Goal: Find specific page/section: Find specific page/section

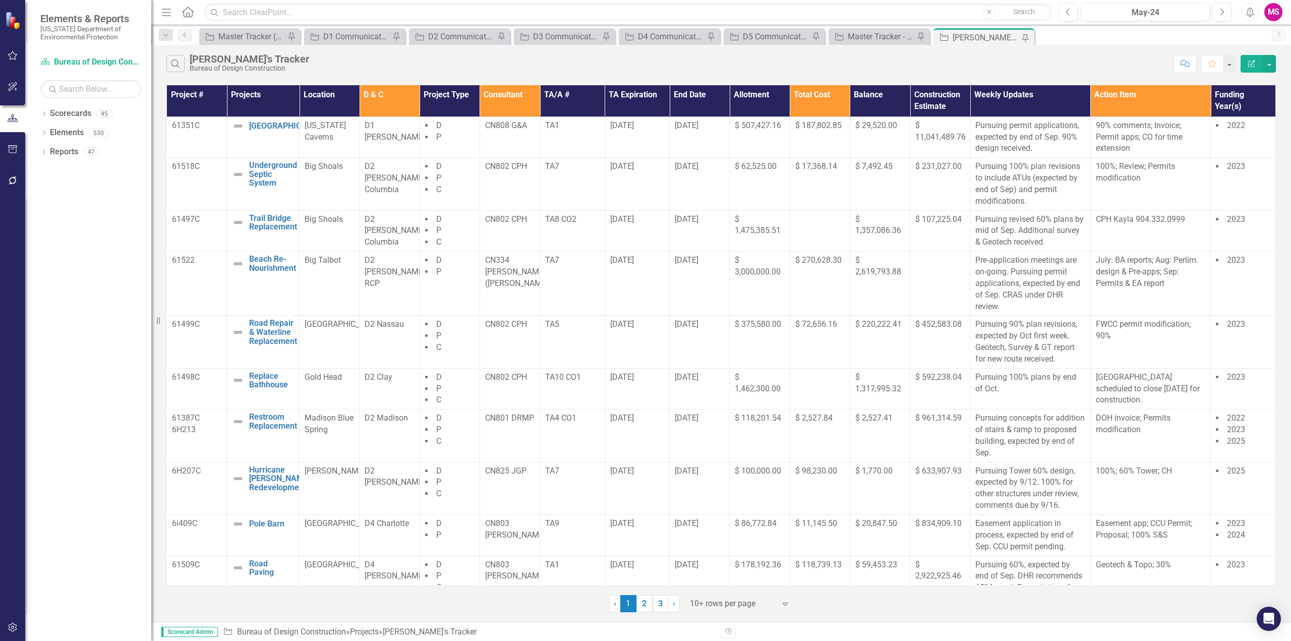
click at [1081, 53] on div "Search [PERSON_NAME]'s Tracker Bureau of Design Construction Comment Favorite E…" at bounding box center [720, 61] width 1139 height 33
drag, startPoint x: 166, startPoint y: 13, endPoint x: 331, endPoint y: 51, distance: 169.7
click at [166, 13] on icon "button" at bounding box center [166, 12] width 9 height 7
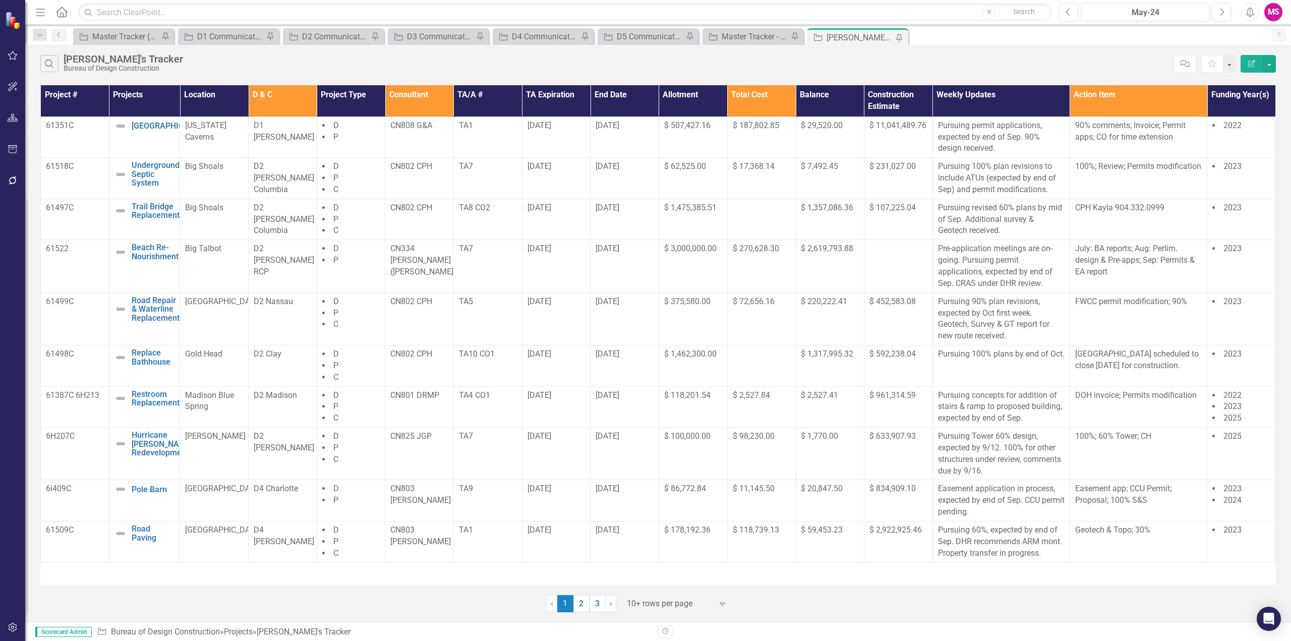
click at [411, 96] on th "Consultant" at bounding box center [419, 100] width 69 height 31
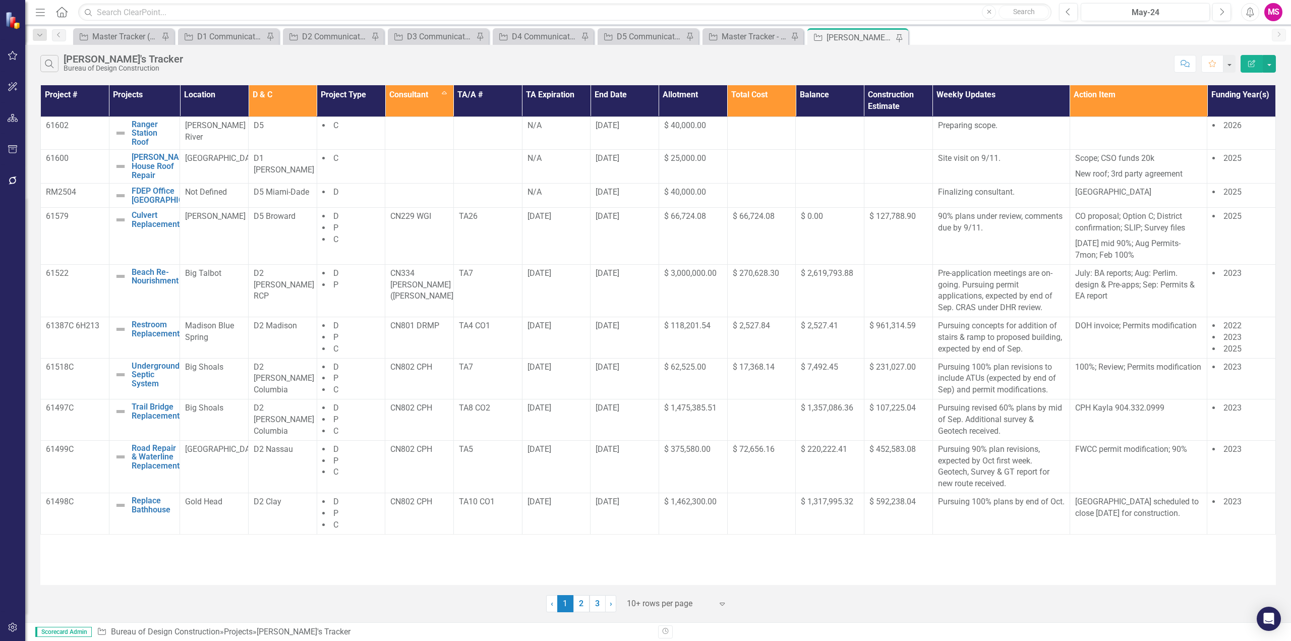
click at [638, 602] on div at bounding box center [670, 604] width 86 height 14
click at [654, 585] on div "Display All Rows" at bounding box center [678, 586] width 95 height 12
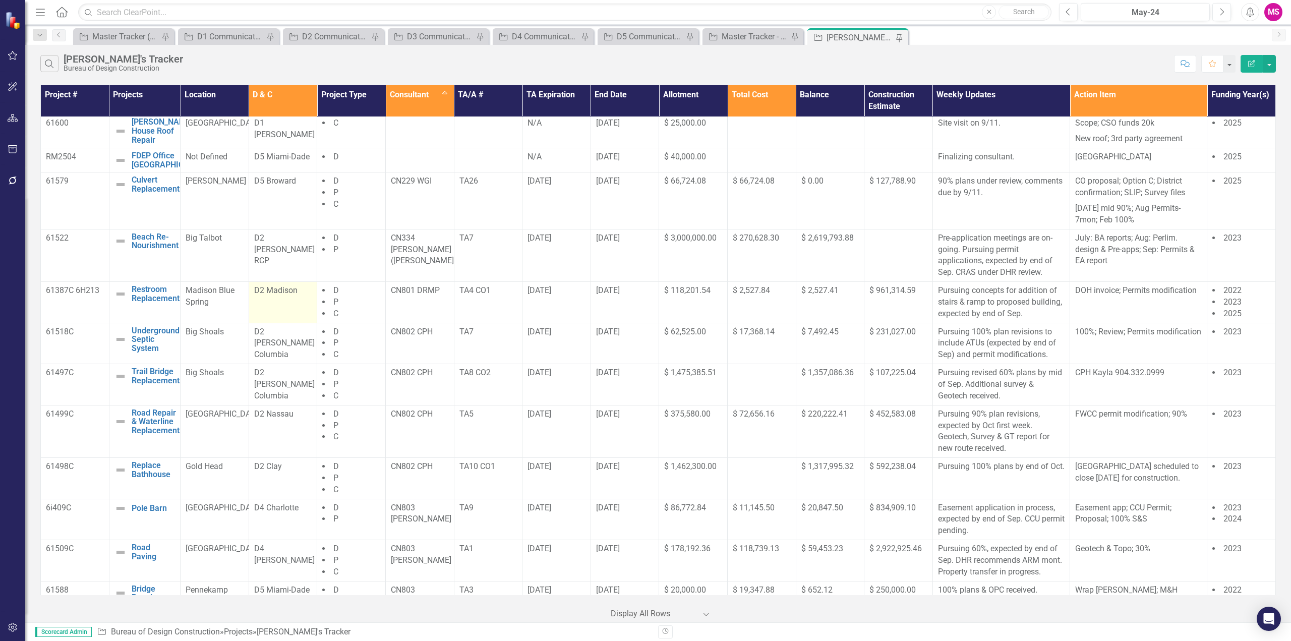
scroll to position [50, 0]
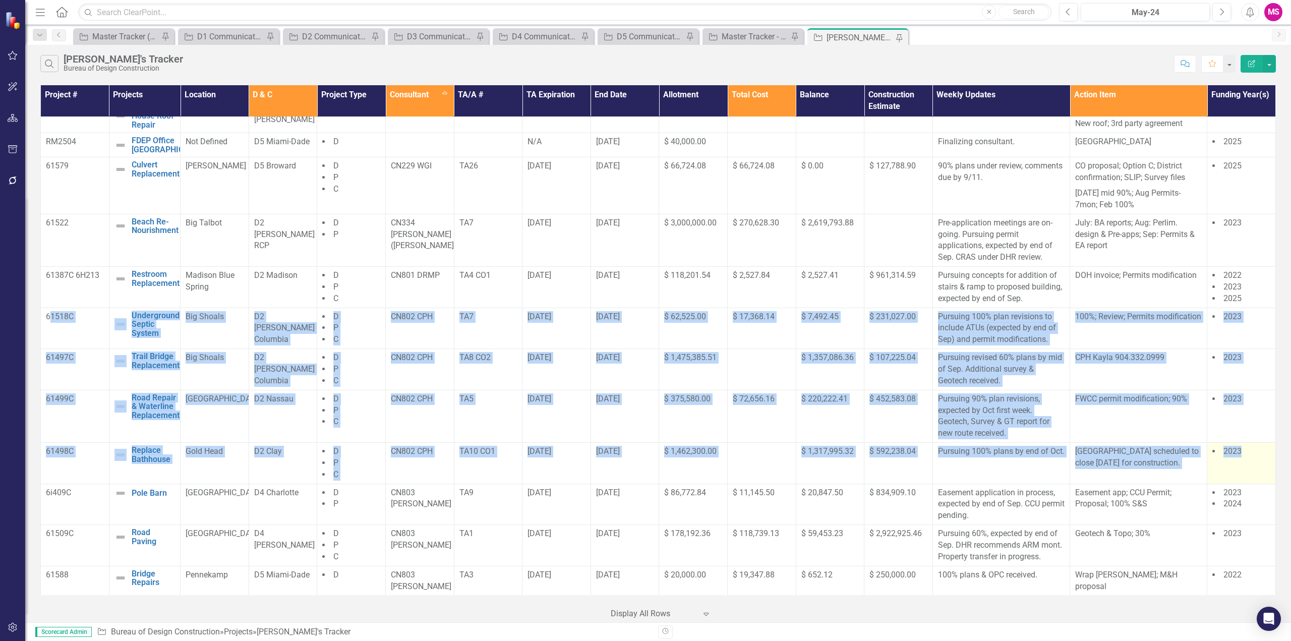
drag, startPoint x: 50, startPoint y: 328, endPoint x: 1257, endPoint y: 477, distance: 1216.0
click at [1255, 478] on tbody "61602 Ranger Station Roof Edit Edit Project Link Open Element [PERSON_NAME] Riv…" at bounding box center [658, 587] width 1235 height 1043
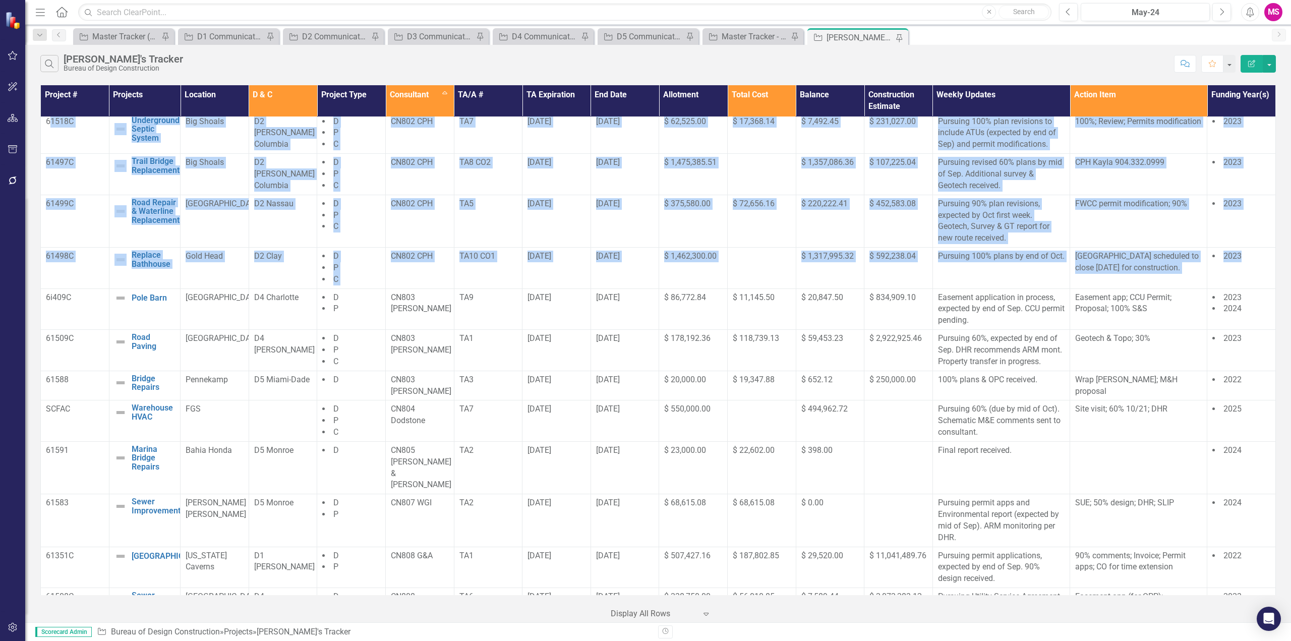
scroll to position [247, 0]
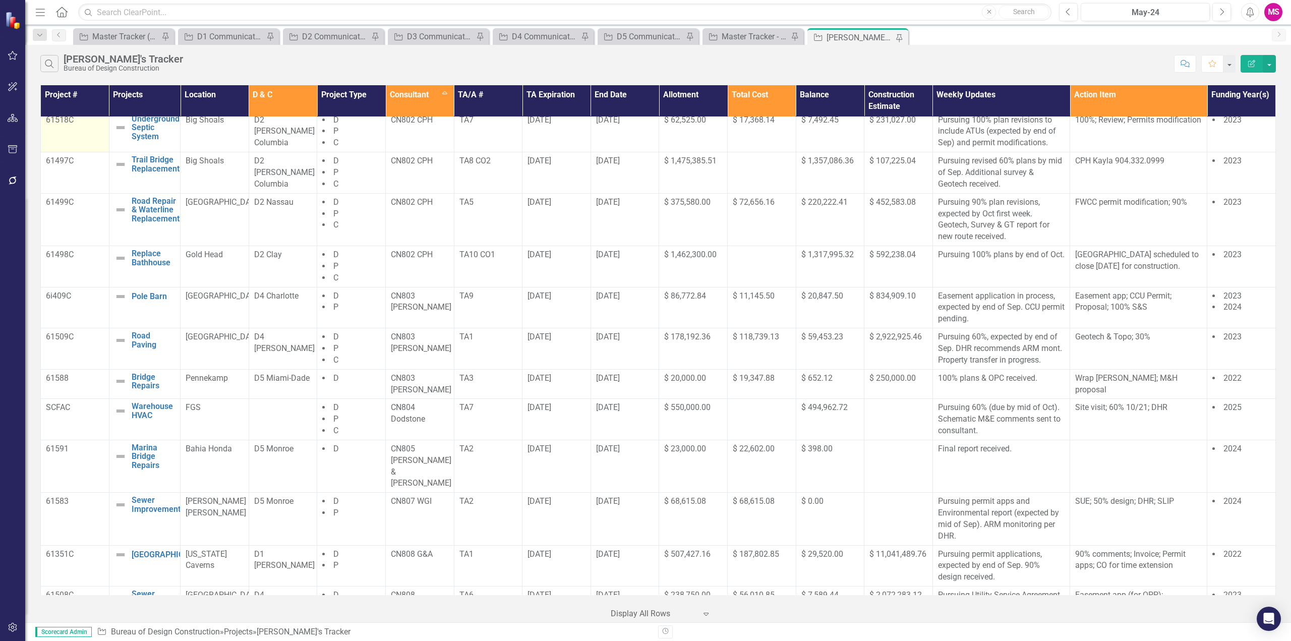
click at [43, 127] on td "61518C" at bounding box center [75, 131] width 69 height 41
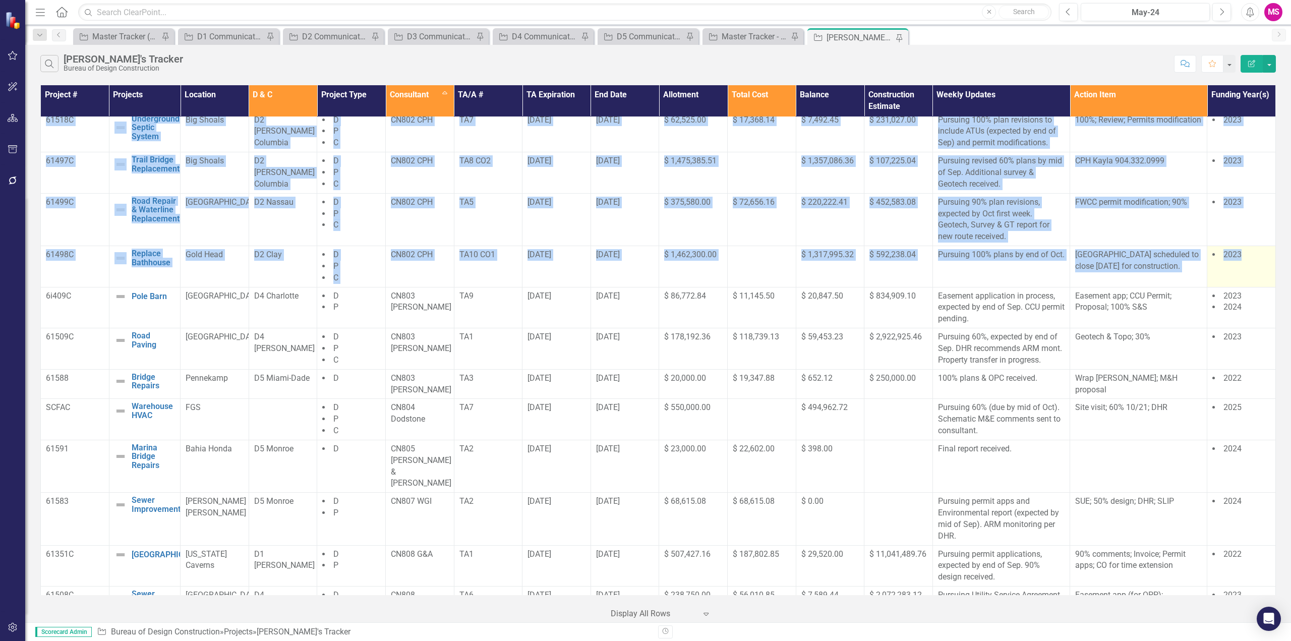
drag, startPoint x: 43, startPoint y: 127, endPoint x: 1253, endPoint y: 269, distance: 1218.2
click at [1253, 269] on tbody "61602 Ranger Station Roof Edit Edit Project Link Open Element [PERSON_NAME] Riv…" at bounding box center [658, 390] width 1235 height 1043
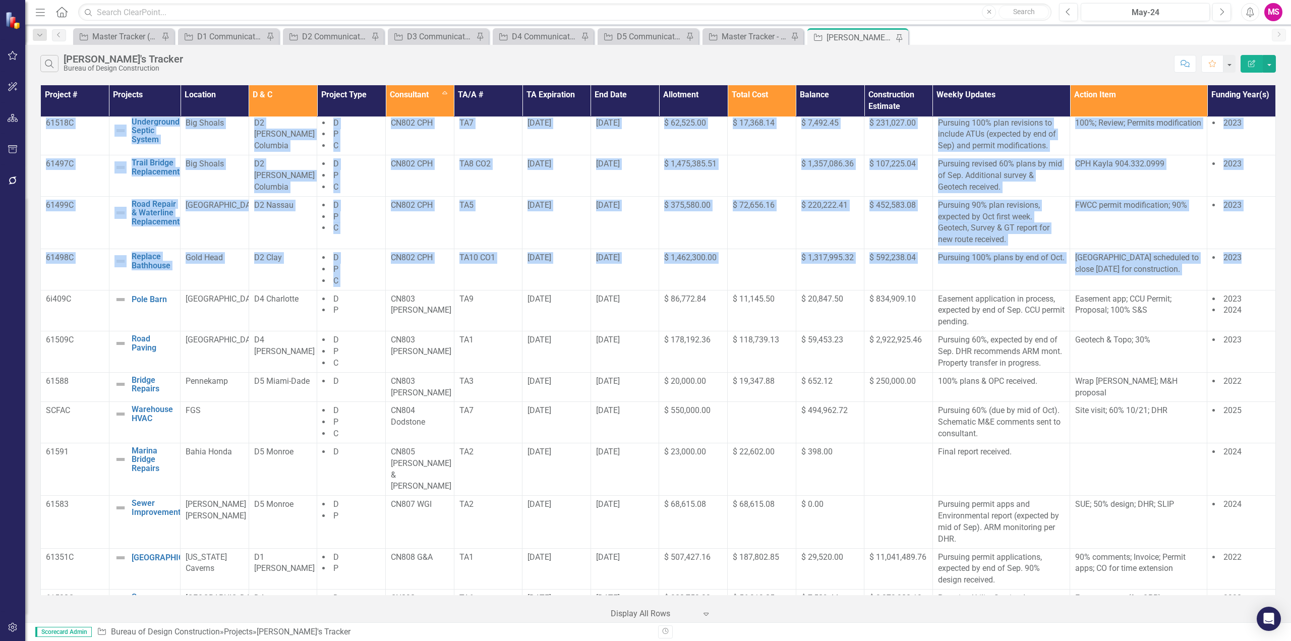
scroll to position [248, 0]
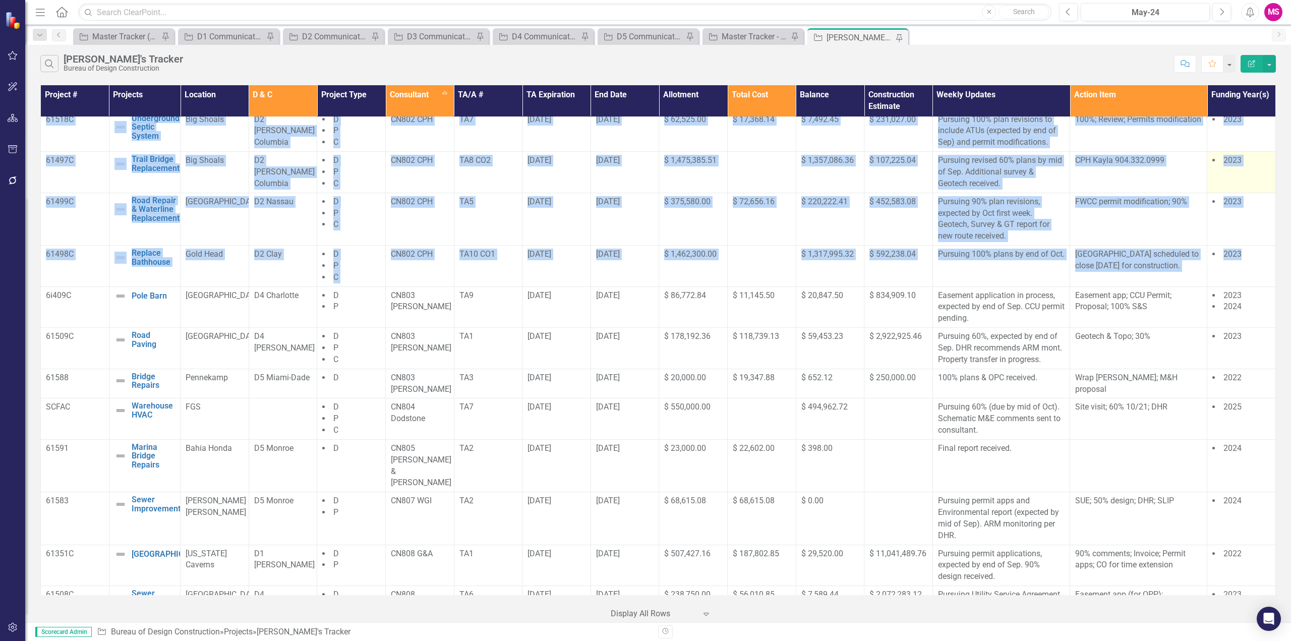
click at [1257, 166] on li "2023" at bounding box center [1241, 161] width 58 height 12
